Goal: Feedback & Contribution: Submit feedback/report problem

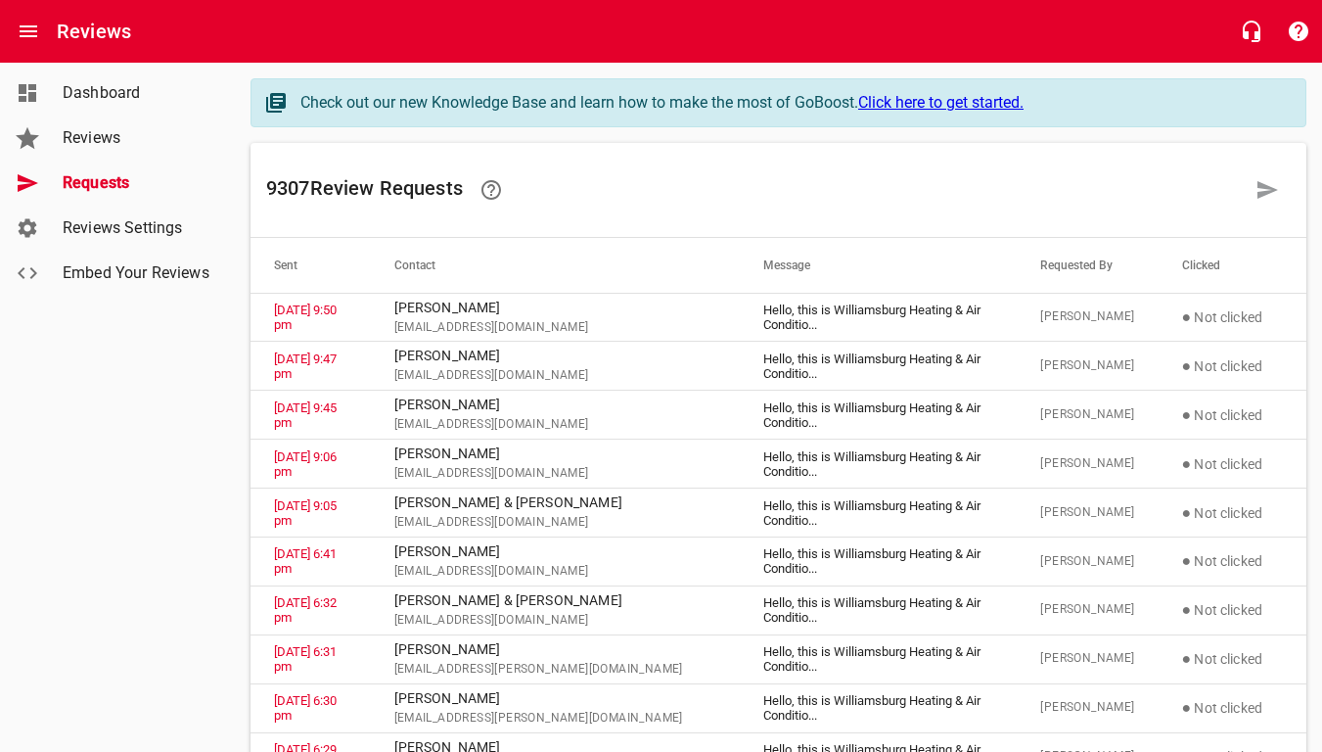
drag, startPoint x: 911, startPoint y: 34, endPoint x: 92, endPoint y: 151, distance: 827.4
drag, startPoint x: 92, startPoint y: 151, endPoint x: 391, endPoint y: 62, distance: 312.4
click at [391, 62] on div "Reviews" at bounding box center [661, 31] width 1322 height 63
click at [392, 4] on div "Reviews" at bounding box center [661, 31] width 1322 height 63
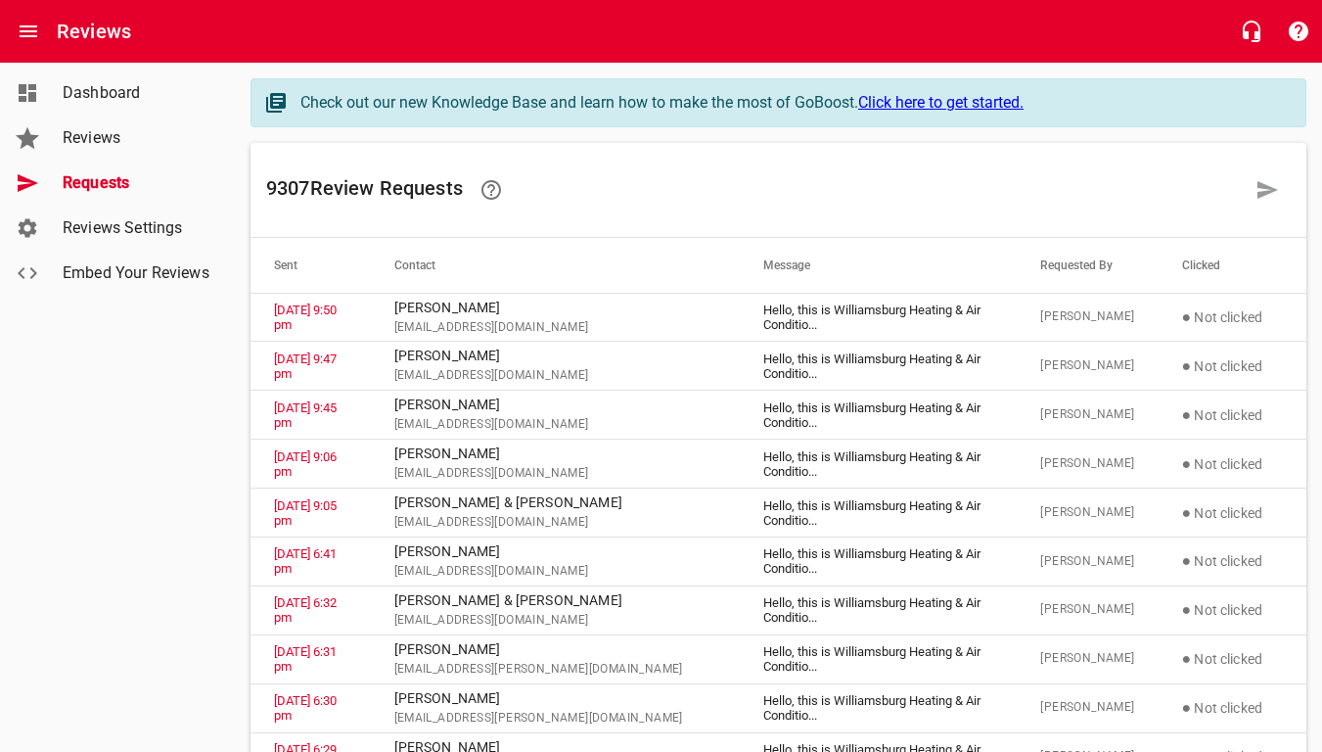
click at [392, 4] on div "Reviews" at bounding box center [661, 31] width 1322 height 63
drag, startPoint x: 392, startPoint y: 4, endPoint x: 531, endPoint y: 0, distance: 139.0
click at [531, 0] on div "Reviews" at bounding box center [661, 31] width 1322 height 63
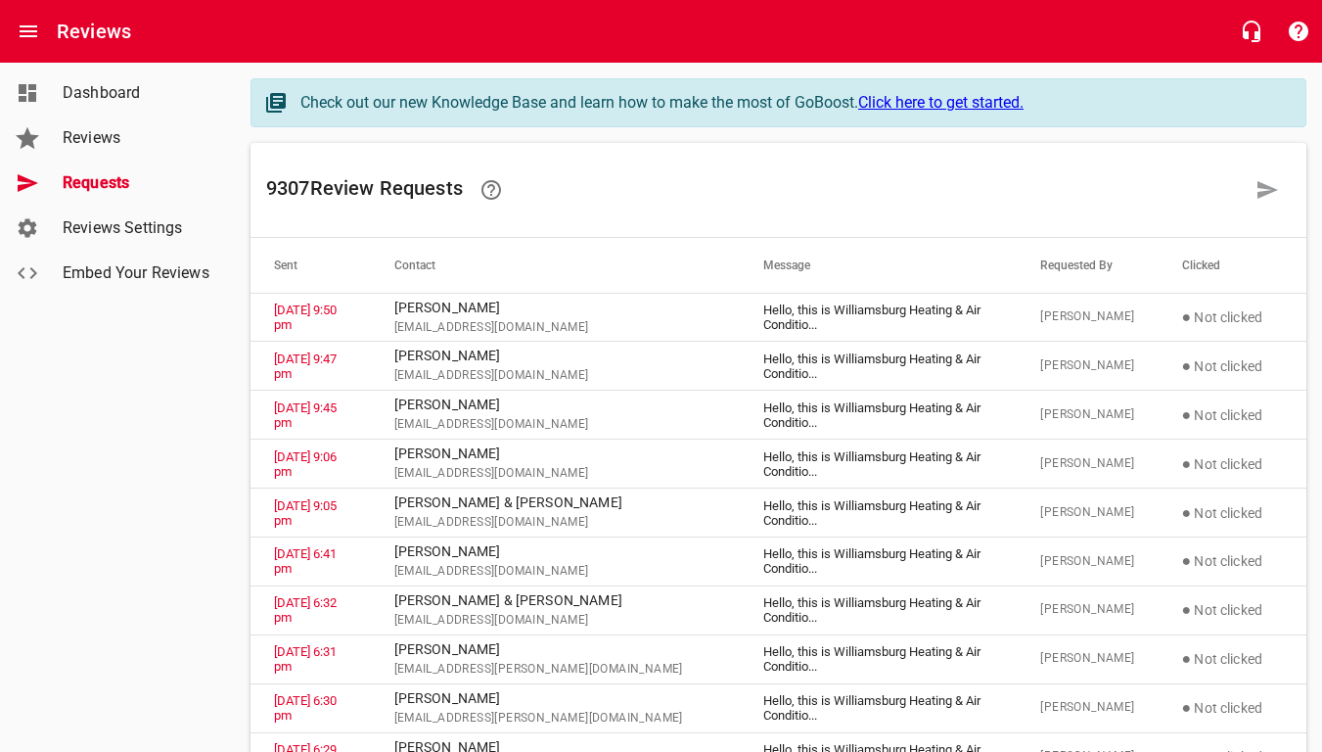
click at [531, 0] on div "Reviews" at bounding box center [661, 31] width 1322 height 63
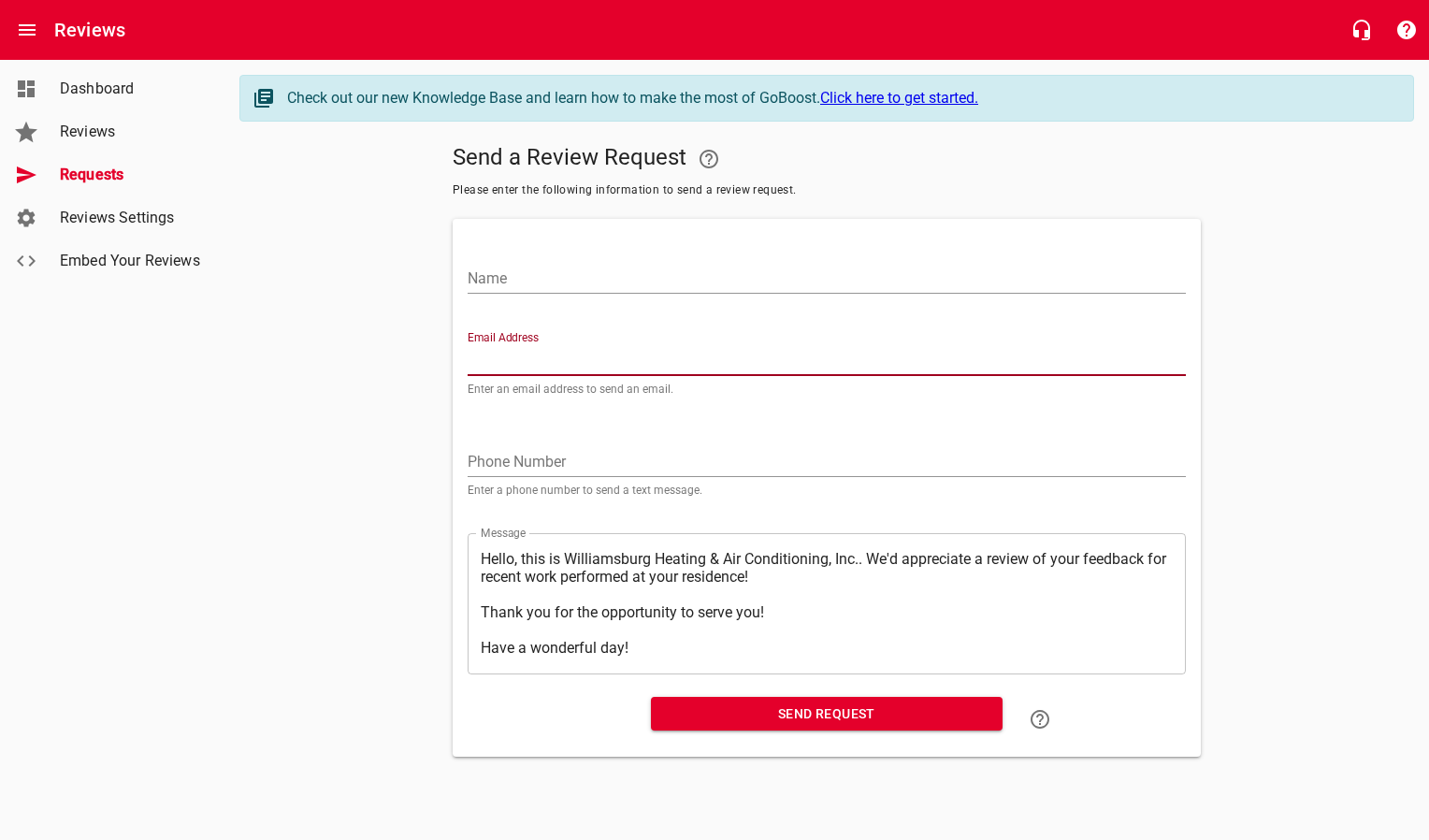
click at [543, 360] on input "Email Address" at bounding box center [827, 360] width 719 height 30
paste input "[EMAIL_ADDRESS][DOMAIN_NAME]"
type input "[EMAIL_ADDRESS][DOMAIN_NAME]"
click at [571, 276] on input "Name" at bounding box center [827, 278] width 719 height 30
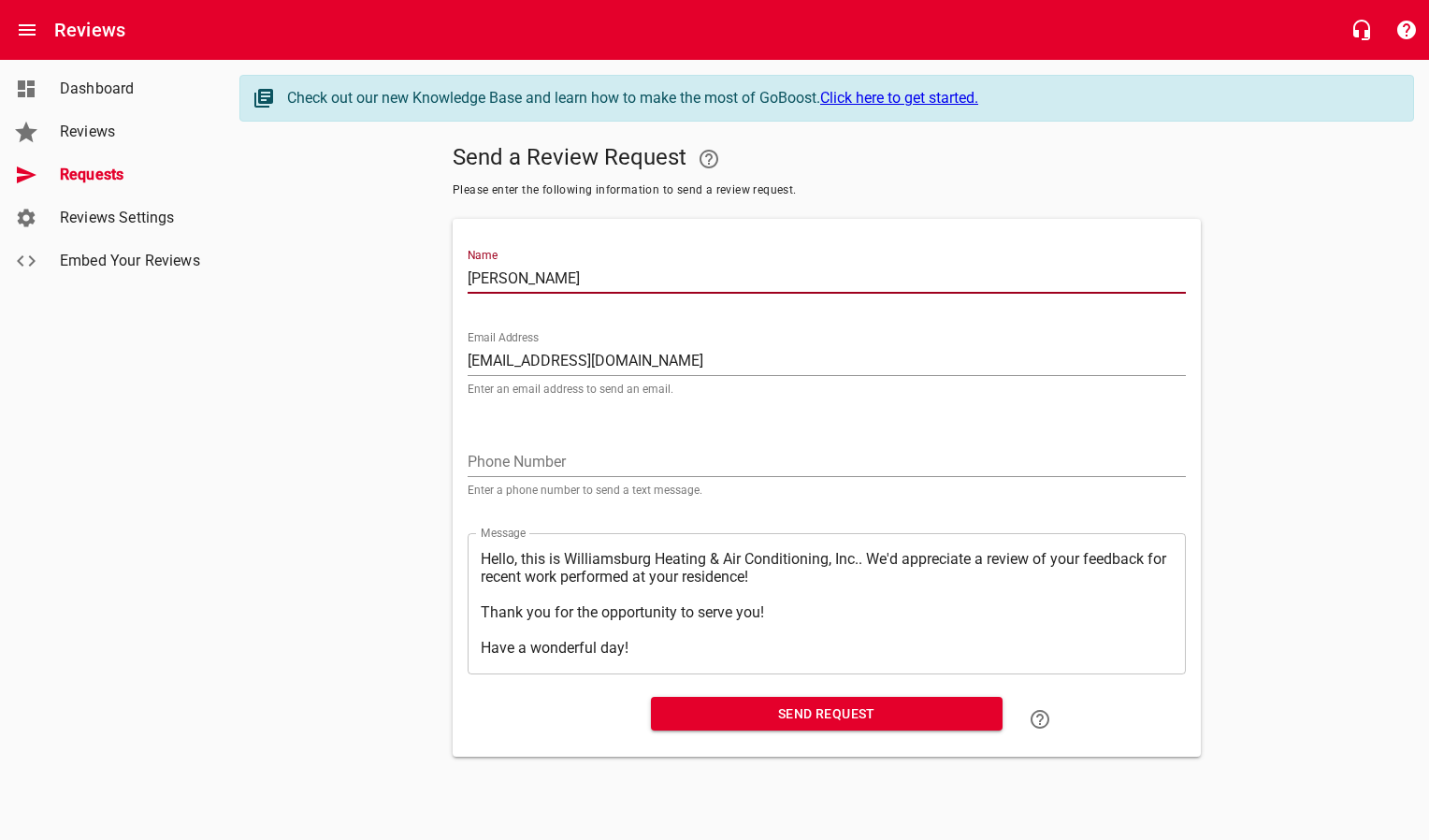
type input "[PERSON_NAME]"
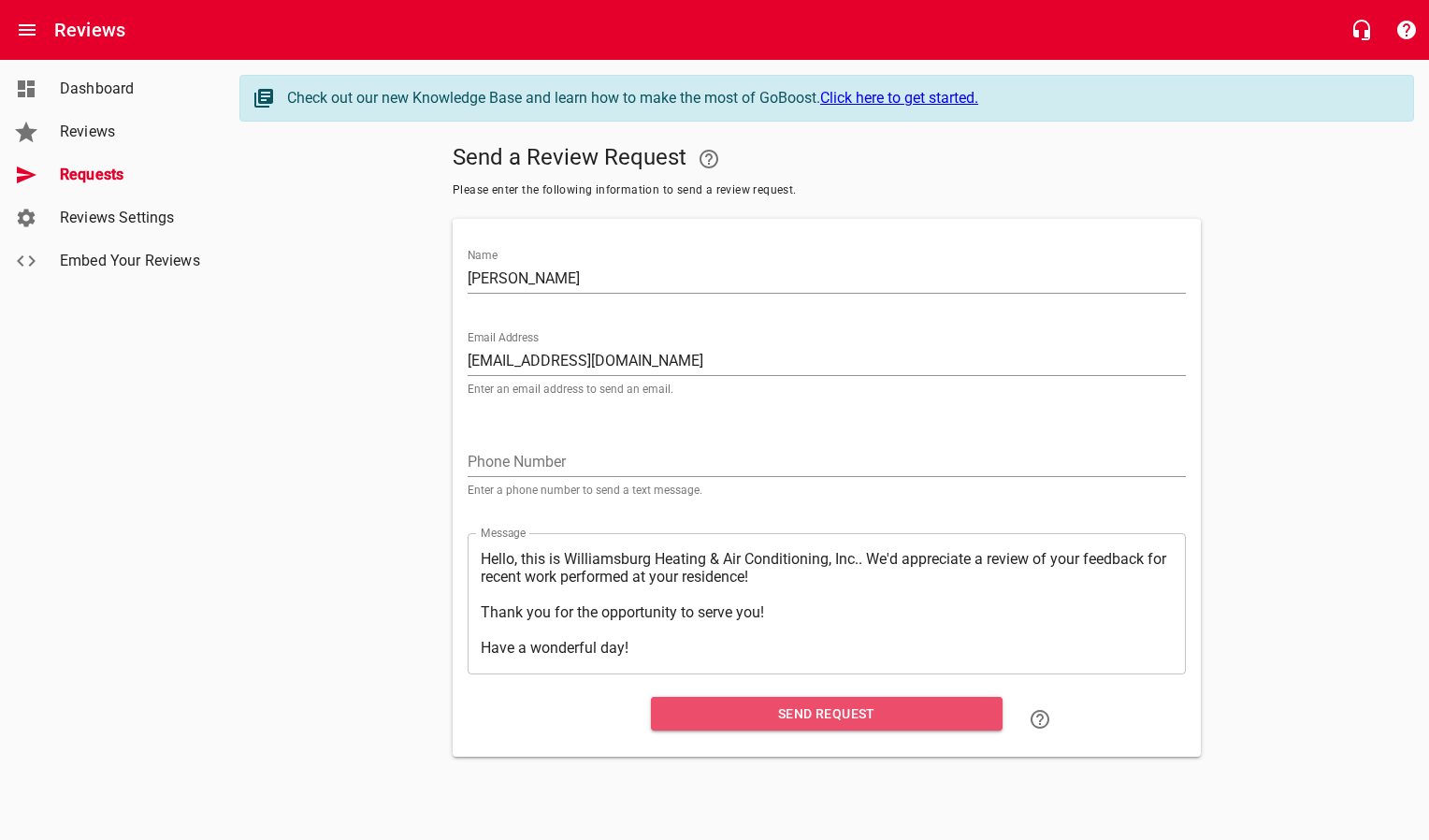
click at [694, 712] on span "Send Request" at bounding box center [827, 714] width 322 height 23
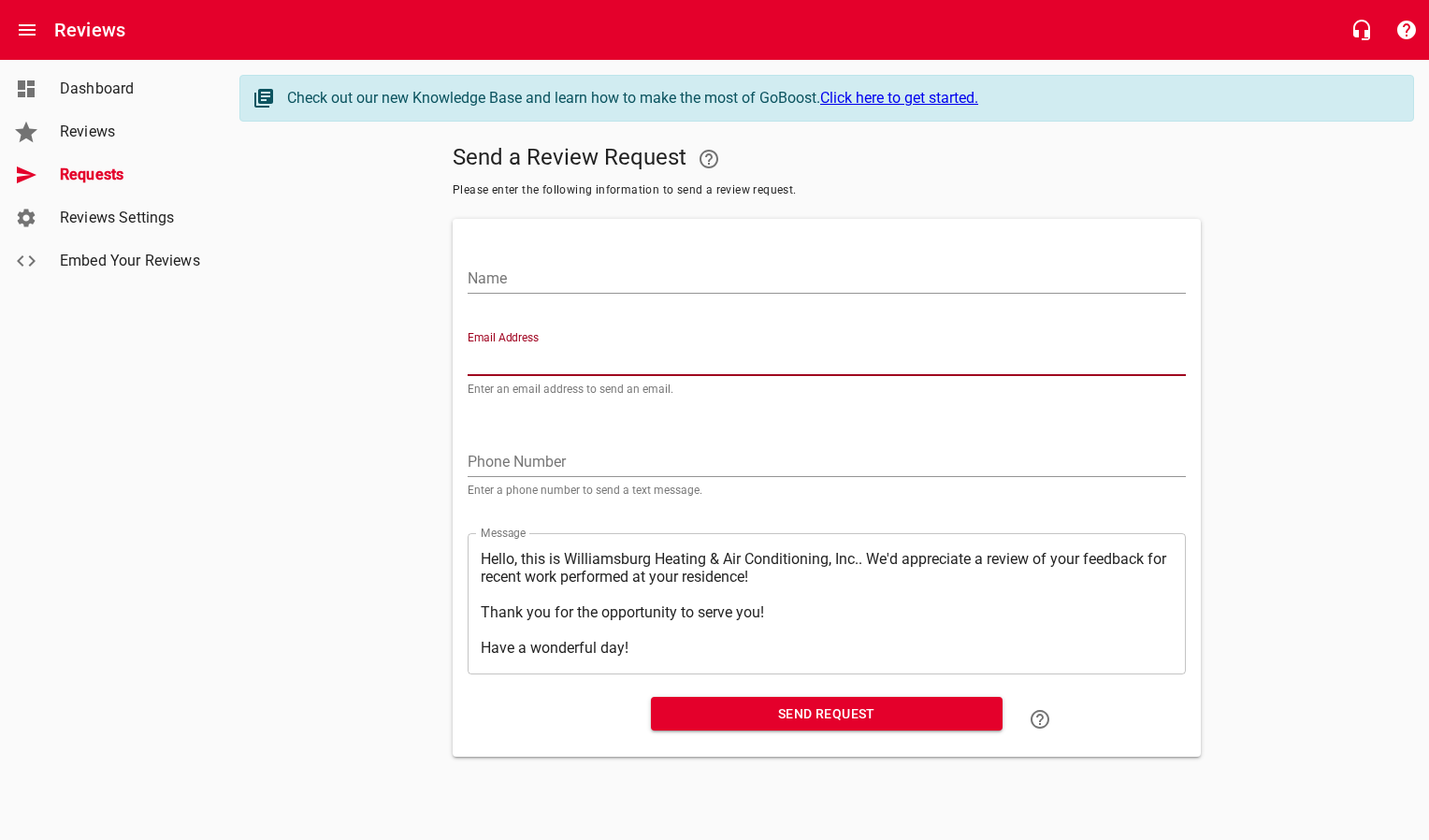
click at [535, 362] on input "Email Address" at bounding box center [827, 360] width 719 height 30
paste input "[EMAIL_ADDRESS][DOMAIN_NAME]"
type input "[EMAIL_ADDRESS][DOMAIN_NAME]"
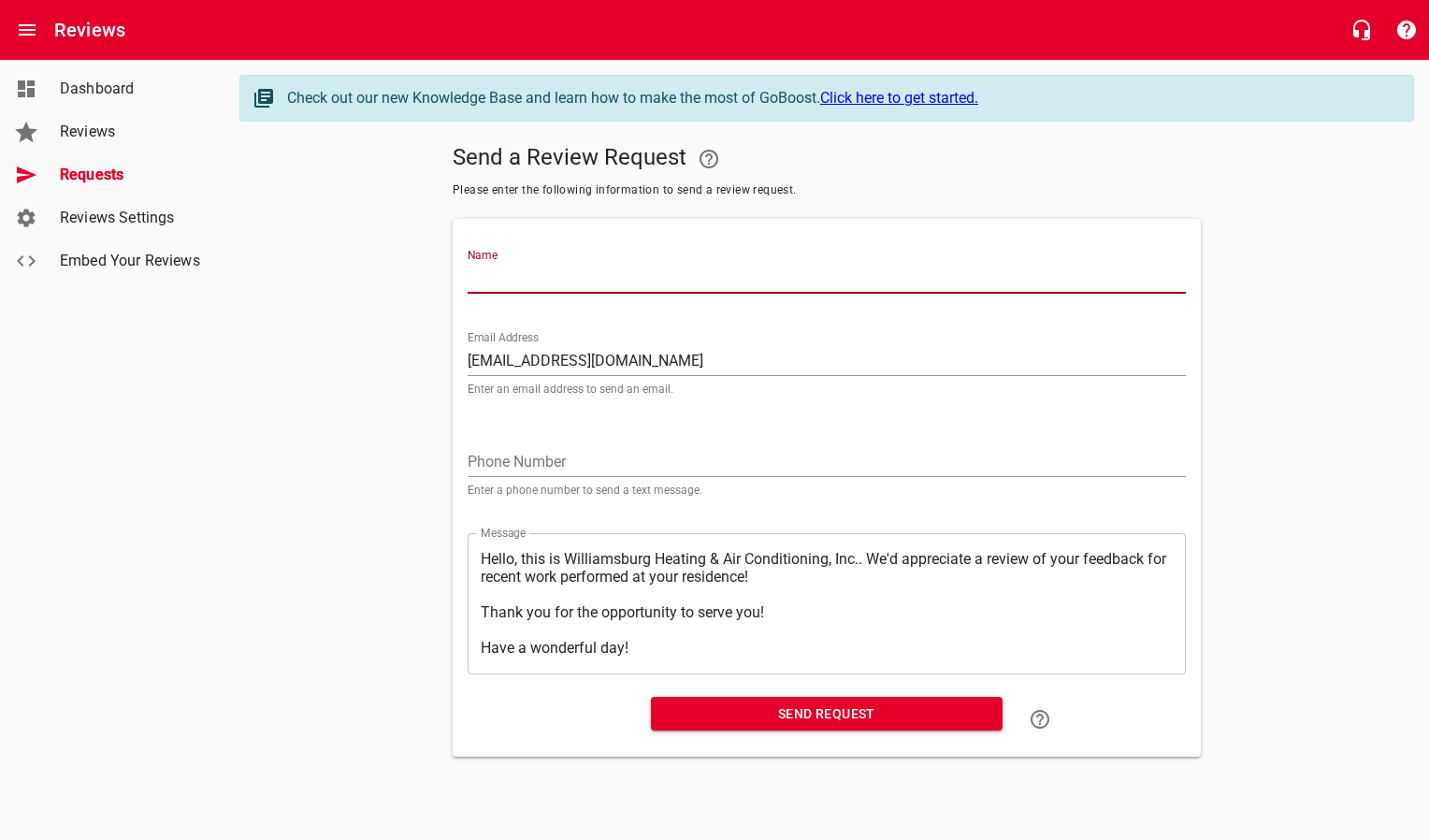
click at [538, 280] on input "Name" at bounding box center [827, 278] width 719 height 30
type input "[PERSON_NAME] & [PERSON_NAME]"
click at [753, 714] on span "Send Request" at bounding box center [827, 714] width 322 height 23
